Goal: Task Accomplishment & Management: Manage account settings

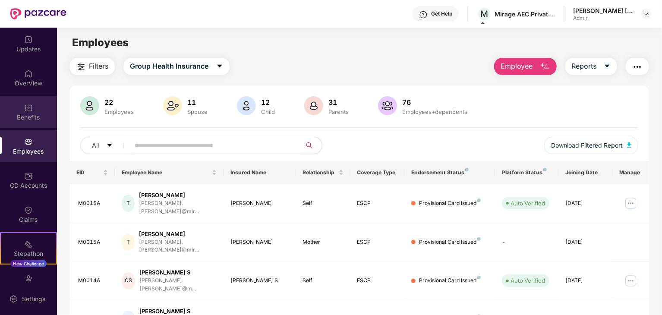
click at [33, 113] on div "Benefits" at bounding box center [28, 117] width 57 height 9
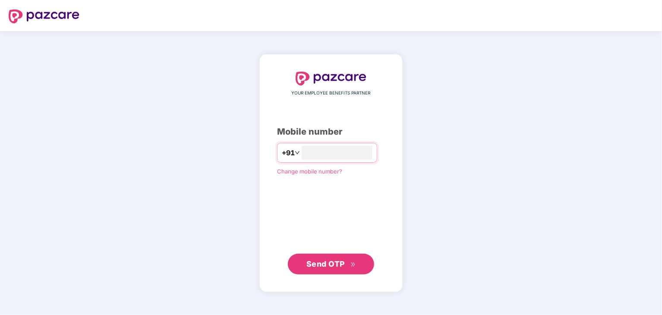
type input "**********"
click at [324, 267] on span "Send OTP" at bounding box center [325, 263] width 38 height 9
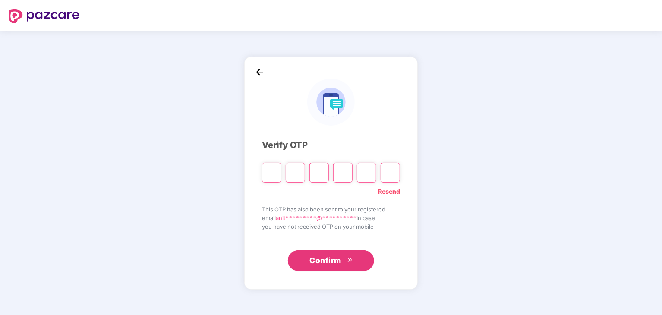
type input "*"
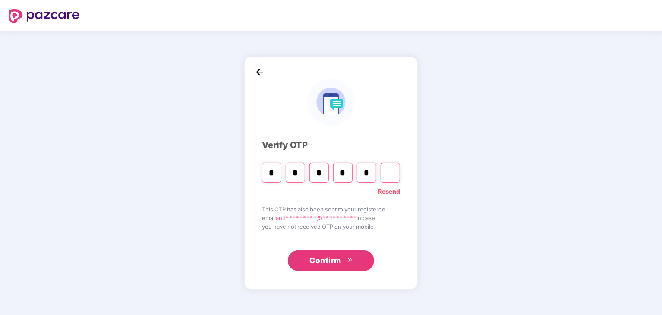
type input "*"
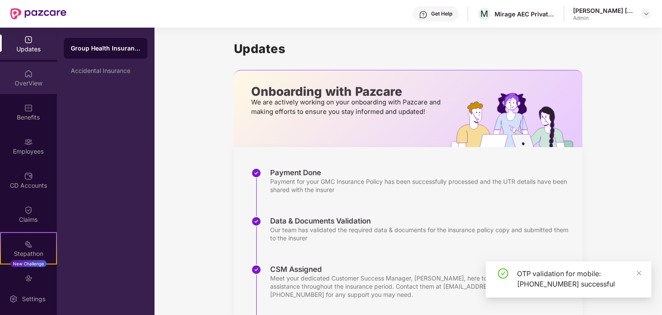
click at [26, 75] on img at bounding box center [28, 73] width 9 height 9
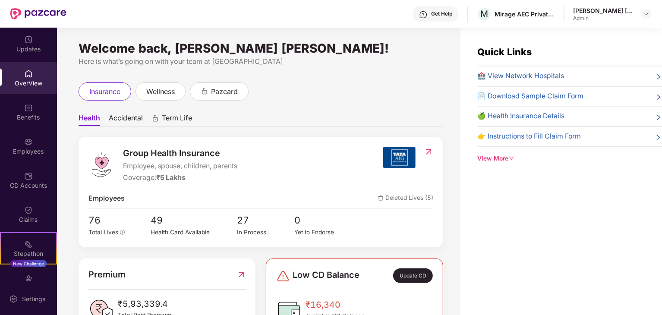
scroll to position [35, 0]
